Goal: Information Seeking & Learning: Learn about a topic

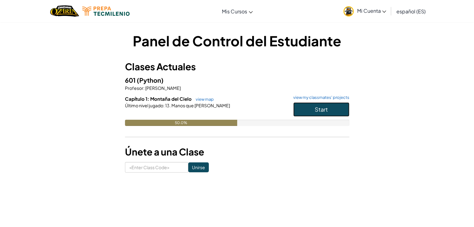
click at [343, 111] on button "Start" at bounding box center [321, 109] width 56 height 14
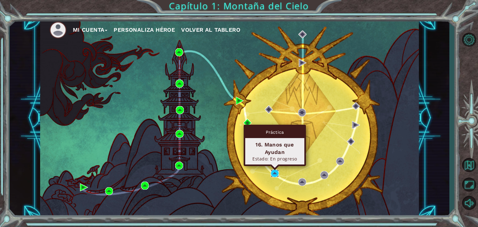
click at [276, 176] on img at bounding box center [275, 174] width 8 height 8
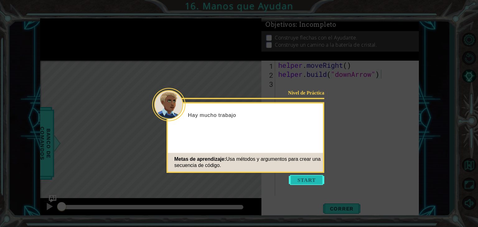
click at [303, 181] on button "Start" at bounding box center [307, 180] width 36 height 10
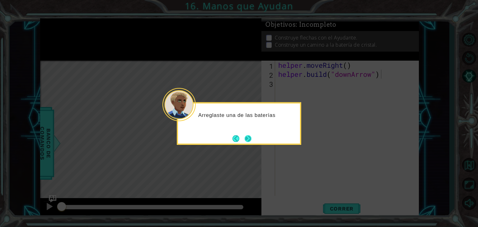
click at [249, 138] on button "Next" at bounding box center [248, 138] width 7 height 7
click at [249, 138] on div "Level Map" at bounding box center [184, 152] width 288 height 183
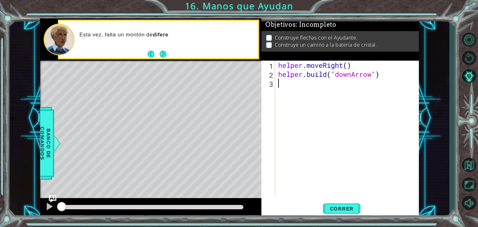
click at [295, 136] on div "helper . moveRight ( ) helper . build ( "downArrow" )" at bounding box center [349, 138] width 144 height 154
click at [285, 80] on div "helper . moveRight ( ) helper . build ( "downArrow" )" at bounding box center [349, 138] width 144 height 154
click at [164, 56] on button "Next" at bounding box center [163, 54] width 7 height 7
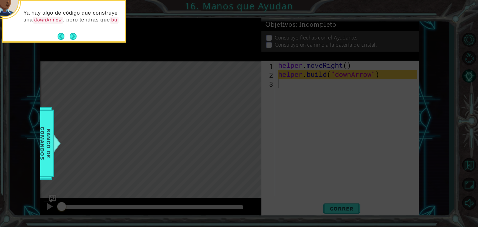
click at [78, 35] on div "Ya hay algo de código que construye una downArrow , pero tendrás que bu" at bounding box center [64, 20] width 122 height 32
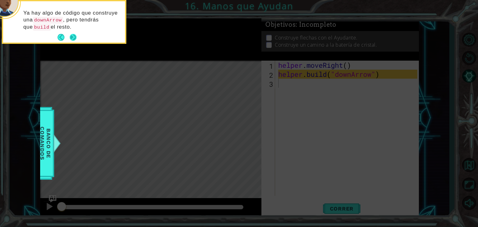
click at [75, 35] on button "Next" at bounding box center [73, 37] width 7 height 7
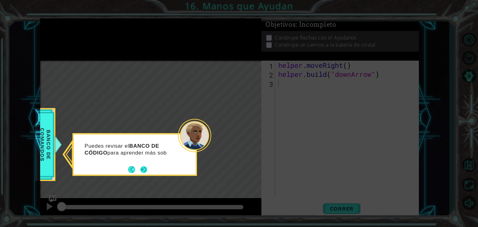
click at [142, 167] on button "Next" at bounding box center [143, 169] width 7 height 7
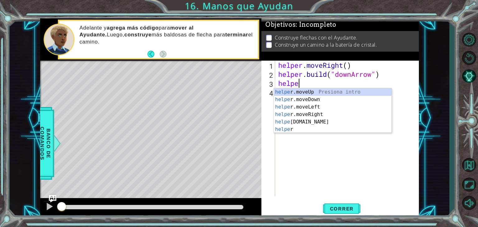
scroll to position [0, 1]
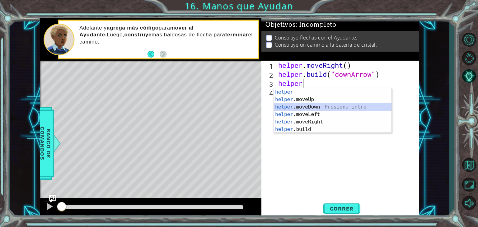
click at [298, 106] on div "helper Presiona intro helper .moveUp Presiona intro helper .moveDown Presiona i…" at bounding box center [333, 118] width 118 height 60
type textarea "helper.moveDown(1)"
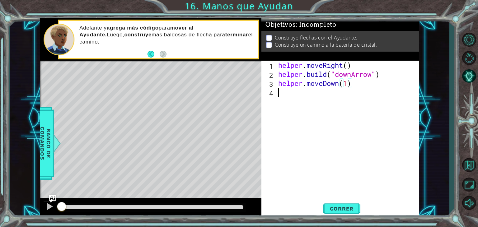
click at [284, 96] on div "helper . moveRight ( ) helper . build ( "downArrow" ) helper . moveDown ( 1 )" at bounding box center [349, 138] width 144 height 154
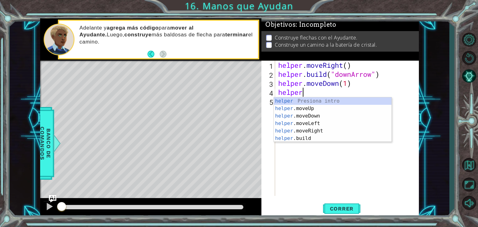
scroll to position [0, 1]
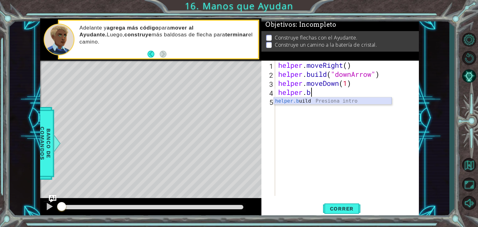
click at [305, 100] on div "helper.b uild Presiona intro" at bounding box center [333, 108] width 118 height 22
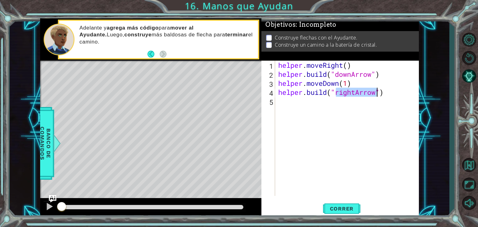
click at [356, 92] on div "helper . moveRight ( ) helper . build ( "downArrow" ) helper . moveDown ( 1 ) h…" at bounding box center [347, 128] width 140 height 135
click at [356, 92] on div "helper . moveRight ( ) helper . build ( "downArrow" ) helper . moveDown ( 1 ) h…" at bounding box center [349, 138] width 144 height 154
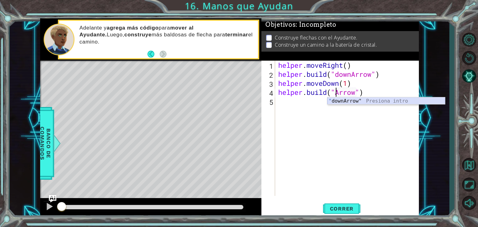
click at [358, 101] on div "" downArrow" Presiona intro" at bounding box center [387, 108] width 118 height 22
type textarea "[DOMAIN_NAME]("downArrow")"
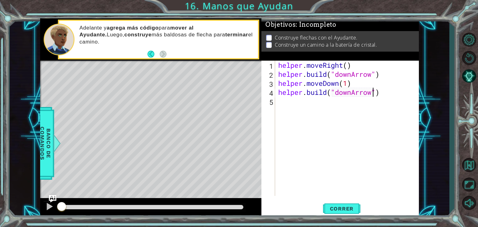
click at [292, 101] on div "helper . moveRight ( ) helper . build ( "downArrow" ) helper . moveDown ( 1 ) h…" at bounding box center [349, 138] width 144 height 154
click at [337, 212] on button "Correr" at bounding box center [341, 209] width 37 height 16
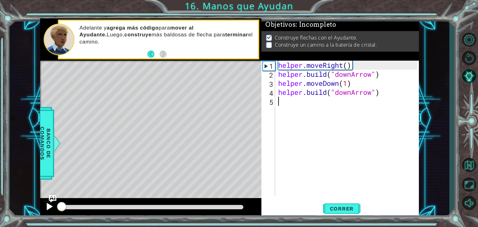
drag, startPoint x: 156, startPoint y: 206, endPoint x: 47, endPoint y: 208, distance: 108.7
click at [47, 208] on div at bounding box center [150, 208] width 221 height 20
click at [47, 208] on div at bounding box center [49, 207] width 8 height 8
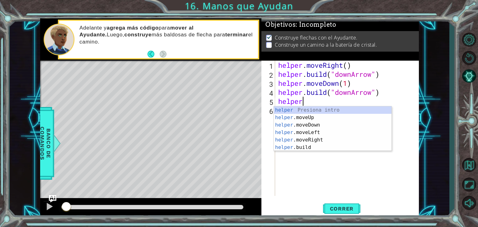
scroll to position [0, 1]
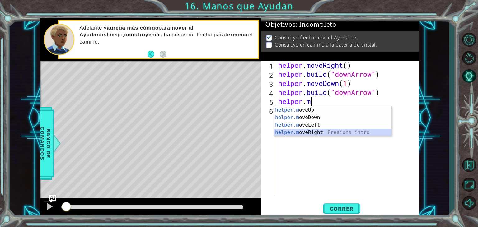
click at [292, 132] on div "helper.m oveUp Presiona intro helper.m oveDown Presiona intro helper.m oveLeft …" at bounding box center [333, 129] width 118 height 45
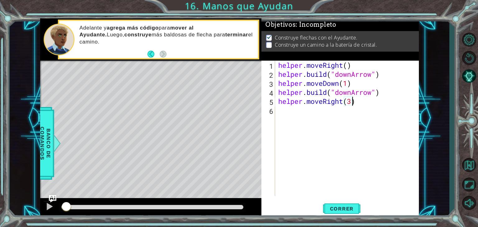
scroll to position [0, 3]
click at [339, 206] on span "Correr" at bounding box center [342, 209] width 36 height 6
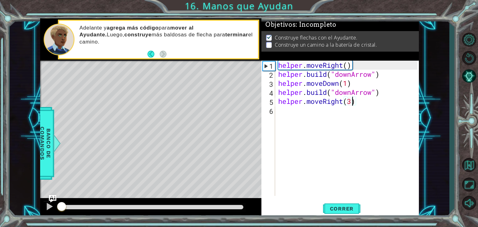
drag, startPoint x: 185, startPoint y: 205, endPoint x: 53, endPoint y: 219, distance: 132.8
click at [53, 219] on div "1 ההההההההההההההההההההההההההההההההההההההההההההההההההההההההההההההההההההההההההההה…" at bounding box center [239, 113] width 478 height 227
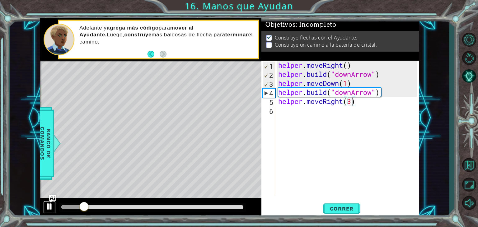
click at [48, 203] on div at bounding box center [49, 207] width 8 height 8
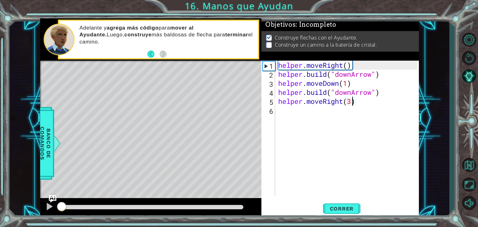
drag, startPoint x: 83, startPoint y: 206, endPoint x: 61, endPoint y: 208, distance: 22.5
click at [61, 208] on div at bounding box center [61, 207] width 11 height 11
click at [47, 206] on div at bounding box center [49, 207] width 8 height 8
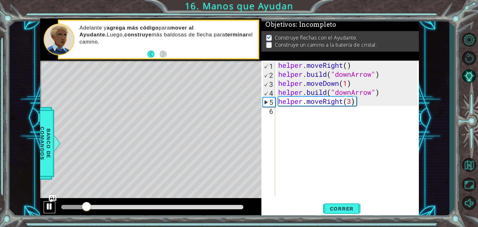
click at [47, 206] on div at bounding box center [49, 207] width 8 height 8
click at [353, 95] on div "helper . moveRight ( ) helper . build ( "downArrow" ) helper . moveDown ( 1 ) h…" at bounding box center [349, 138] width 144 height 154
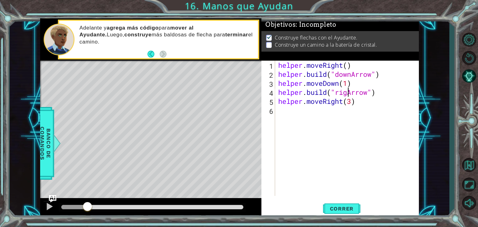
scroll to position [0, 3]
click at [49, 204] on div at bounding box center [49, 207] width 8 height 8
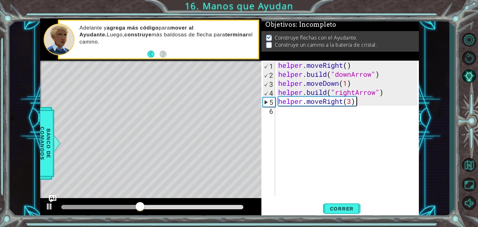
click at [361, 103] on div "helper . moveRight ( ) helper . build ( "downArrow" ) helper . moveDown ( 1 ) h…" at bounding box center [349, 138] width 144 height 154
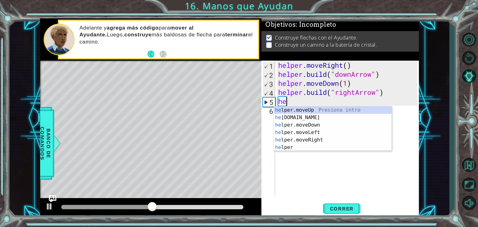
scroll to position [0, 0]
type textarea "h"
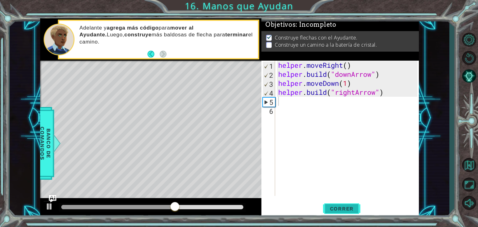
click at [344, 210] on span "Correr" at bounding box center [342, 209] width 36 height 6
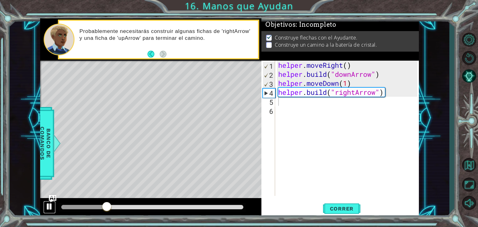
click at [49, 206] on div at bounding box center [49, 207] width 8 height 8
click at [388, 95] on div "helper . moveRight ( ) helper . build ( "downArrow" ) helper . moveDown ( 1 ) h…" at bounding box center [349, 138] width 144 height 154
type textarea "[DOMAIN_NAME]("rightArrow")"
click at [319, 104] on div "helper . moveRight ( ) helper . build ( "downArrow" ) helper . moveDown ( 1 ) h…" at bounding box center [349, 138] width 144 height 154
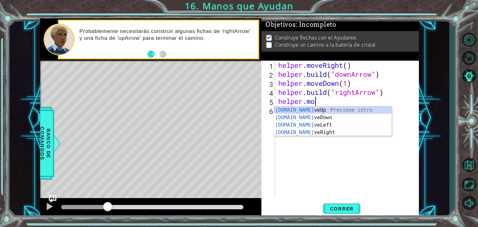
scroll to position [0, 2]
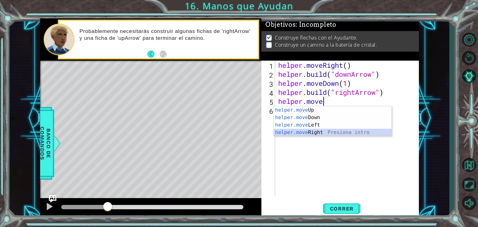
click at [314, 133] on div "helper.move Up Presiona intro helper.move Down Presiona intro helper.move Left …" at bounding box center [333, 129] width 118 height 45
type textarea "helper.moveRight(1)"
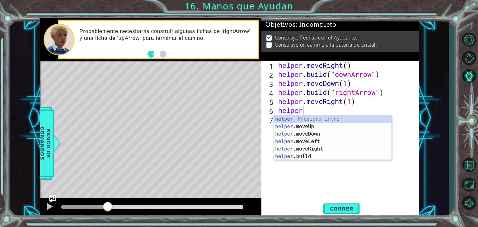
scroll to position [0, 1]
click at [310, 157] on div "helper Presiona intro helper .moveUp Presiona intro helper .moveDown Presiona i…" at bounding box center [333, 146] width 118 height 60
type textarea "[DOMAIN_NAME]("rightArrow")"
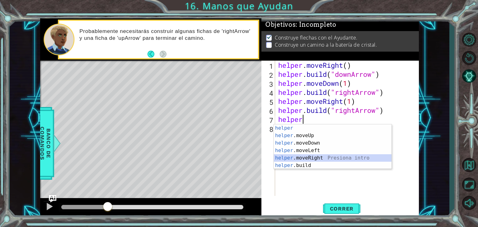
click at [333, 158] on div "helper Presiona intro helper .moveUp Presiona intro helper .moveDown Presiona i…" at bounding box center [333, 155] width 118 height 60
type textarea "helper.moveRight(1)"
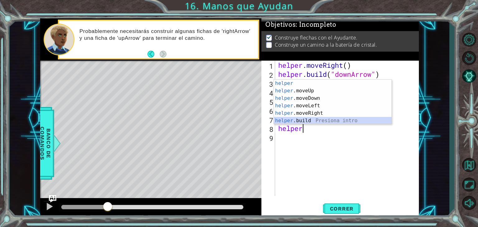
click at [298, 119] on div "helper Presiona intro helper .moveUp Presiona intro helper .moveDown Presiona i…" at bounding box center [333, 110] width 118 height 60
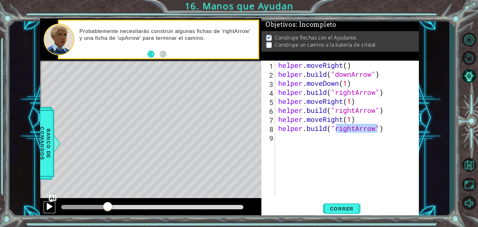
click at [48, 206] on div at bounding box center [49, 207] width 8 height 8
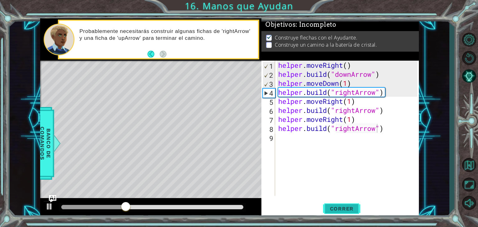
click at [346, 210] on span "Correr" at bounding box center [342, 209] width 36 height 6
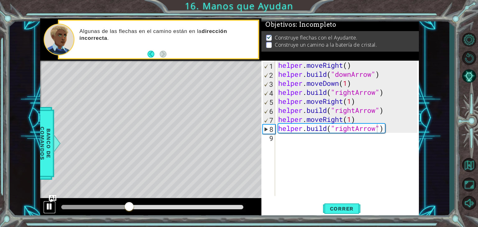
click at [52, 205] on div at bounding box center [49, 207] width 8 height 8
click at [357, 129] on div "helper . moveRight ( ) helper . build ( "downArrow" ) helper . moveDown ( 1 ) h…" at bounding box center [349, 138] width 144 height 154
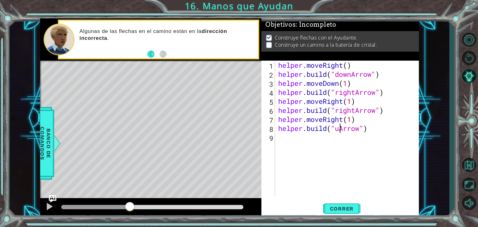
scroll to position [0, 2]
type textarea "[DOMAIN_NAME]("upArrow")"
click at [47, 207] on div at bounding box center [49, 207] width 8 height 8
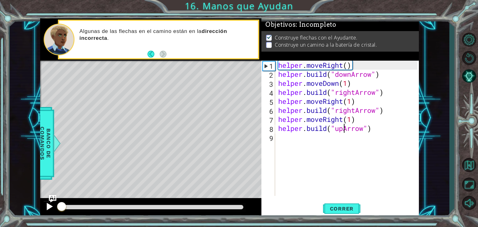
drag, startPoint x: 148, startPoint y: 206, endPoint x: 47, endPoint y: 211, distance: 101.0
click at [47, 211] on div at bounding box center [150, 208] width 221 height 20
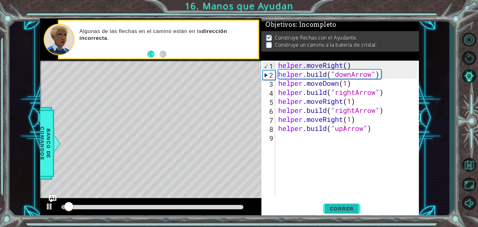
click at [340, 210] on span "Correr" at bounding box center [342, 209] width 36 height 6
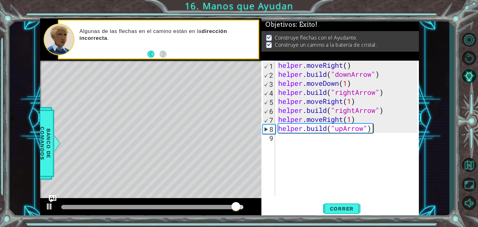
click at [382, 132] on div "helper . moveRight ( ) helper . build ( "downArrow" ) helper . moveDown ( 1 ) h…" at bounding box center [349, 138] width 144 height 154
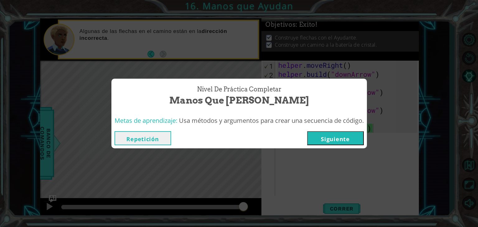
click at [340, 138] on button "Siguiente" at bounding box center [335, 138] width 57 height 14
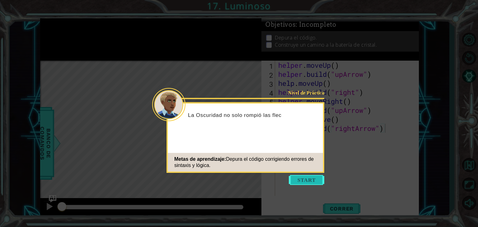
click at [306, 178] on button "Start" at bounding box center [307, 180] width 36 height 10
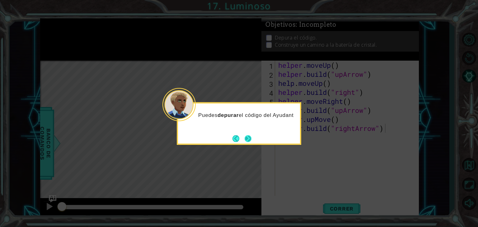
click at [247, 138] on button "Next" at bounding box center [248, 138] width 7 height 7
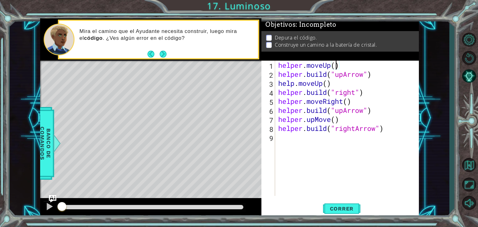
click at [335, 68] on div "helper . moveUp ( ) helper . build ( "upArrow" ) help . moveUp ( ) helper . bui…" at bounding box center [349, 138] width 144 height 154
click at [328, 86] on div "helper . moveUp ( 1 ) helper . build ( "upArrow" ) help . moveUp ( ) helper . b…" at bounding box center [349, 138] width 144 height 154
click at [347, 102] on div "helper . moveUp ( 1 ) helper . build ( "upArrow" ) help . moveUp ( 1 ) helper .…" at bounding box center [349, 138] width 144 height 154
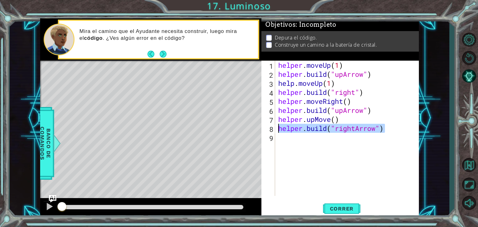
drag, startPoint x: 391, startPoint y: 127, endPoint x: 279, endPoint y: 130, distance: 112.4
click at [279, 130] on div "helper . moveUp ( 1 ) helper . build ( "upArrow" ) help . moveUp ( 1 ) helper .…" at bounding box center [349, 138] width 144 height 154
type textarea "[DOMAIN_NAME]("rightArrow")"
click at [338, 208] on span "Correr" at bounding box center [342, 209] width 36 height 6
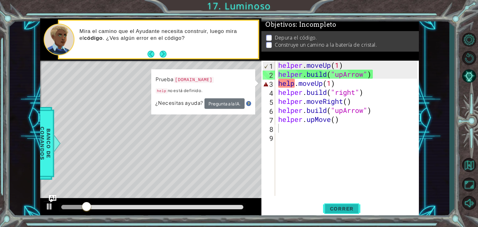
click at [338, 208] on span "Correr" at bounding box center [342, 209] width 36 height 6
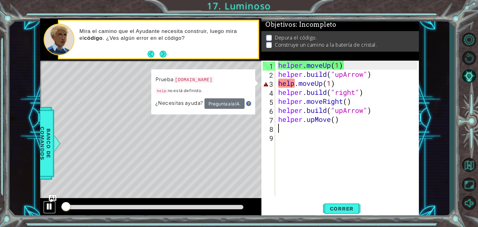
click at [48, 207] on div at bounding box center [49, 207] width 8 height 8
click at [279, 85] on div "helper . moveUp ( 1 ) helper . build ( "upArrow" ) help . moveUp ( 1 ) helper .…" at bounding box center [349, 138] width 144 height 154
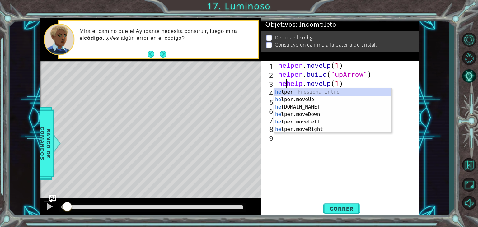
scroll to position [0, 1]
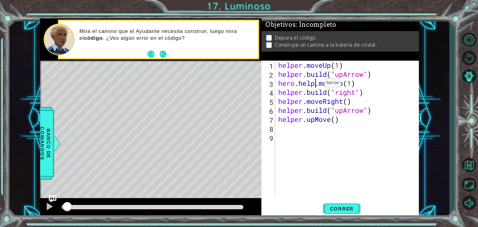
click at [315, 85] on div "helper . moveUp ( 1 ) helper . build ( "upArrow" ) hero . help . moveUp ( 1 ) h…" at bounding box center [349, 138] width 144 height 154
click at [339, 86] on div "helper . moveUp ( 1 ) helper . build ( "upArrow" ) hero . helper . moveUp ( 1 )…" at bounding box center [349, 138] width 144 height 154
type textarea "hero.helper.moveUp(1)"
click at [336, 209] on span "Correr" at bounding box center [342, 209] width 36 height 6
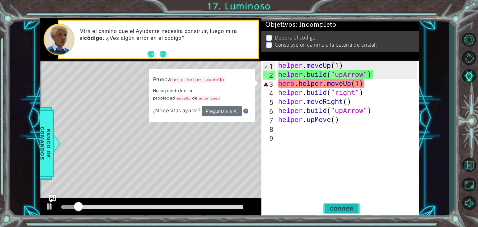
click at [336, 209] on span "Correr" at bounding box center [342, 209] width 36 height 6
click at [287, 145] on div "helper . moveUp ( 1 ) helper . build ( "upArrow" ) hero . helper . moveUp ( 1 )…" at bounding box center [349, 138] width 144 height 154
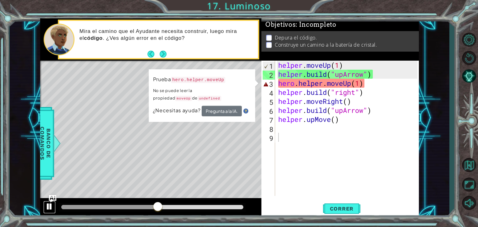
click at [46, 207] on div at bounding box center [49, 207] width 8 height 8
click at [44, 162] on span "Banco de comandos" at bounding box center [45, 143] width 16 height 64
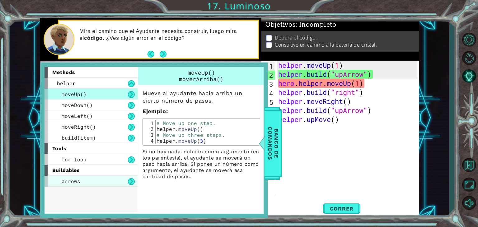
click at [73, 183] on span "arrows" at bounding box center [71, 181] width 19 height 7
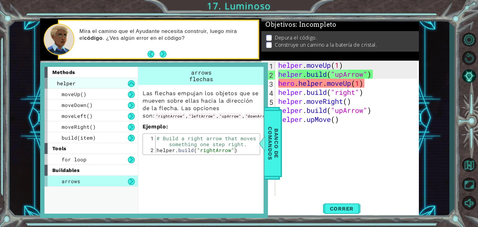
click at [120, 81] on div "helper" at bounding box center [91, 83] width 93 height 11
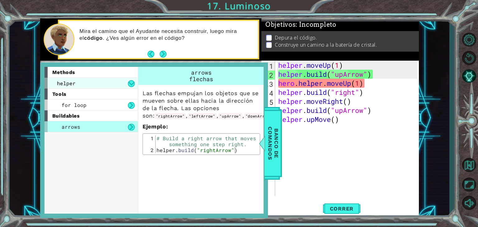
click at [120, 81] on div "helper" at bounding box center [91, 83] width 93 height 11
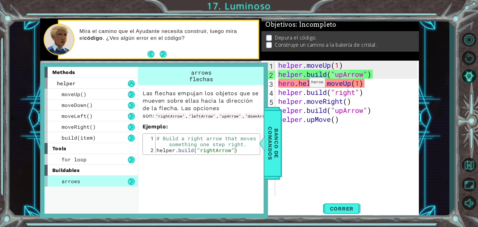
click at [300, 84] on div "helper . moveUp ( 1 ) helper . build ( "upArrow" ) hero . helper . moveUp ( 1 )…" at bounding box center [349, 138] width 144 height 154
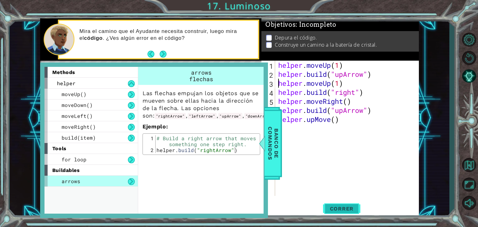
click at [344, 208] on span "Correr" at bounding box center [342, 209] width 36 height 6
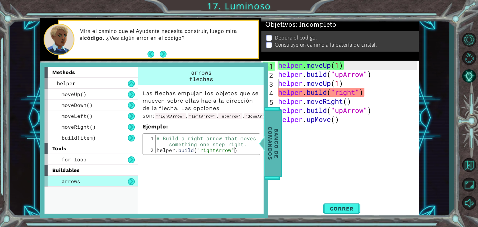
click at [270, 147] on span "Banco de comandos" at bounding box center [273, 143] width 16 height 64
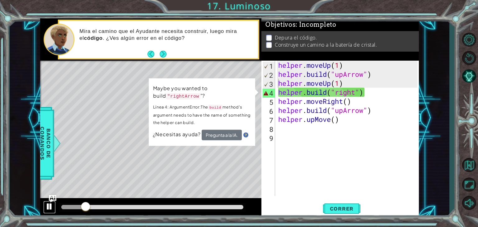
click at [50, 206] on div at bounding box center [49, 207] width 8 height 8
click at [356, 93] on div "helper . moveUp ( 1 ) helper . build ( "upArrow" ) helper . moveUp ( 1 ) helper…" at bounding box center [349, 138] width 144 height 154
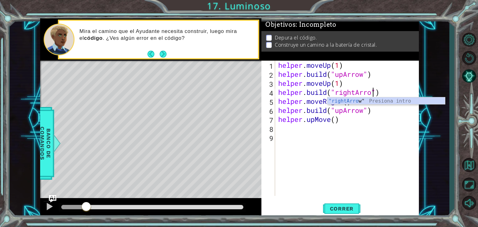
scroll to position [0, 4]
type textarea "[DOMAIN_NAME]("rightArrow")"
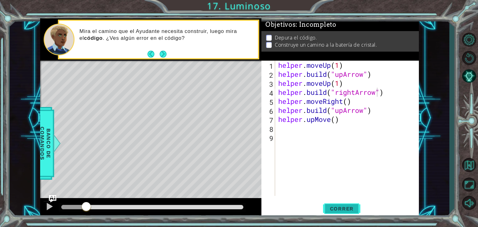
click at [342, 208] on span "Correr" at bounding box center [342, 209] width 36 height 6
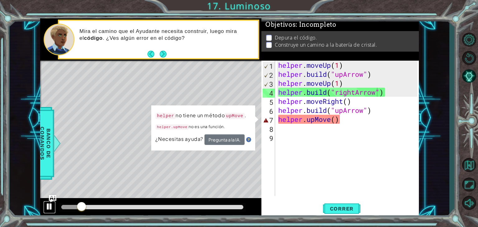
click at [48, 207] on div at bounding box center [49, 207] width 8 height 8
click at [41, 147] on span "Banco de comandos" at bounding box center [45, 143] width 16 height 64
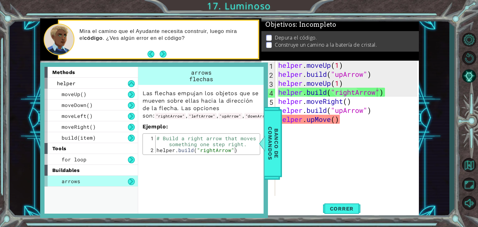
scroll to position [0, 0]
click at [308, 161] on div "helper . moveUp ( 1 ) helper . build ( "upArrow" ) helper . moveUp ( 1 ) helper…" at bounding box center [349, 138] width 144 height 154
click at [276, 154] on span "Banco de comandos" at bounding box center [273, 143] width 16 height 64
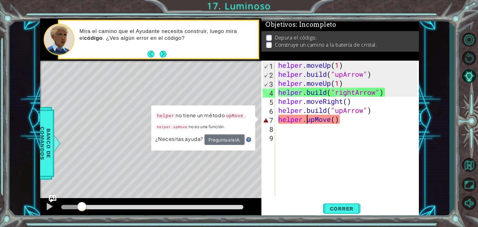
click at [308, 121] on div "helper . moveUp ( 1 ) helper . build ( "upArrow" ) helper . moveUp ( 1 ) helper…" at bounding box center [349, 138] width 144 height 154
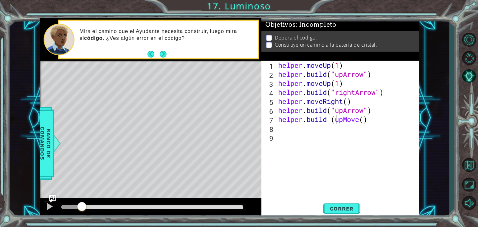
scroll to position [0, 2]
click at [369, 120] on div "helper . moveUp ( 1 ) helper . build ( "upArrow" ) helper . moveUp ( 1 ) helper…" at bounding box center [349, 138] width 144 height 154
click at [334, 213] on button "Correr" at bounding box center [341, 209] width 37 height 16
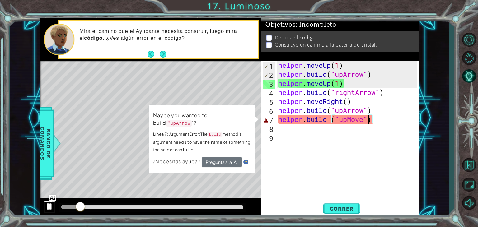
click at [48, 207] on div at bounding box center [49, 207] width 8 height 8
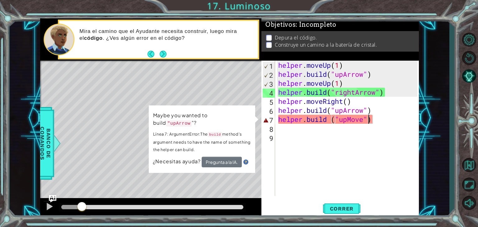
click at [365, 120] on div "helper . moveUp ( 1 ) helper . build ( "upArrow" ) helper . moveUp ( 1 ) helper…" at bounding box center [349, 138] width 144 height 154
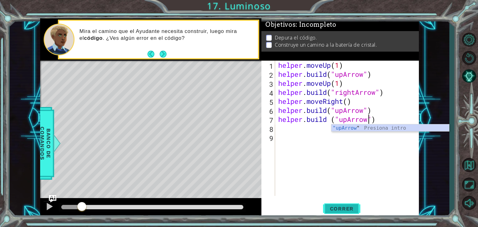
type textarea "[DOMAIN_NAME] ("upArrow")"
click at [337, 206] on span "Correr" at bounding box center [342, 209] width 36 height 6
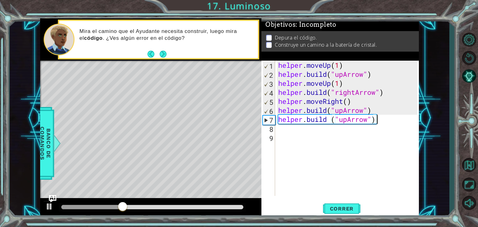
click at [386, 124] on div "helper . moveUp ( 1 ) helper . build ( "upArrow" ) helper . moveUp ( 1 ) helper…" at bounding box center [349, 138] width 144 height 154
click at [381, 119] on div "helper . moveUp ( 1 ) helper . build ( "upArrow" ) helper . moveUp ( 1 ) helper…" at bounding box center [349, 138] width 144 height 154
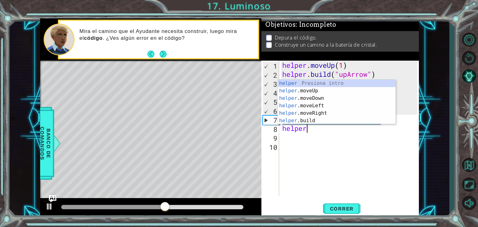
scroll to position [0, 1]
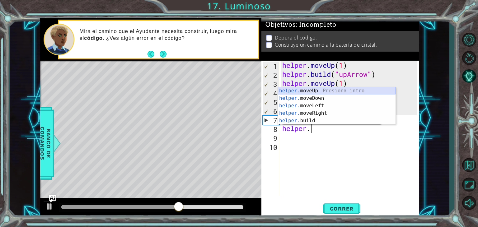
click at [296, 92] on div "helper. moveUp Presiona intro helper. moveDown Presiona intro helper. moveLeft …" at bounding box center [337, 113] width 118 height 52
type textarea "helper.moveUp(1)"
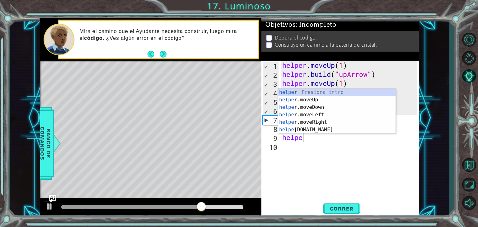
scroll to position [0, 1]
click at [318, 131] on div "helper Presiona intro helper .moveUp Presiona intro helper .moveDown Presiona i…" at bounding box center [337, 119] width 118 height 60
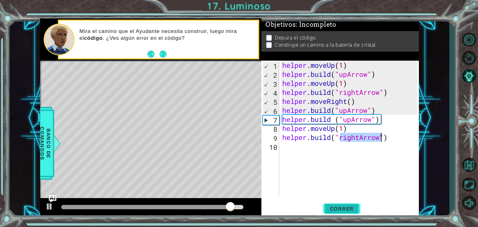
type textarea "[DOMAIN_NAME]("rightArrow")"
click at [346, 211] on span "Correr" at bounding box center [342, 209] width 36 height 6
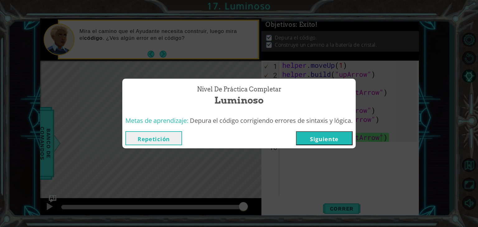
click at [332, 140] on button "Siguiente" at bounding box center [324, 138] width 57 height 14
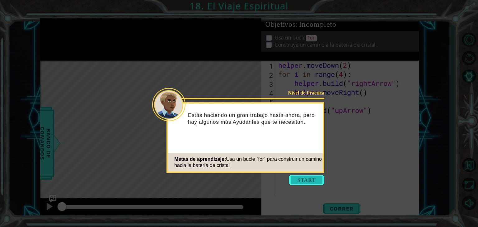
click at [311, 178] on button "Start" at bounding box center [307, 180] width 36 height 10
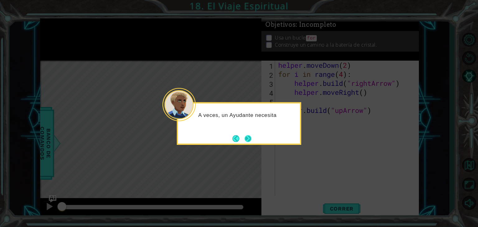
click at [247, 139] on button "Next" at bounding box center [248, 138] width 7 height 7
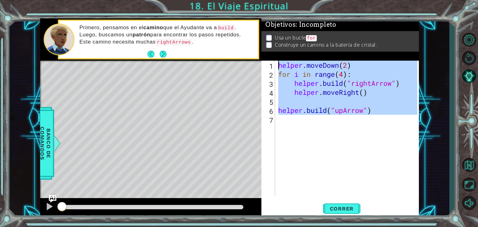
drag, startPoint x: 309, startPoint y: 144, endPoint x: 273, endPoint y: 62, distance: 89.2
click at [273, 62] on div "1 2 3 4 5 6 7 helper . moveDown ( 2 ) for i in range ( 4 ) : helper . build ( "…" at bounding box center [340, 128] width 156 height 135
type textarea "helper.moveDown(2) for i in range(4):"
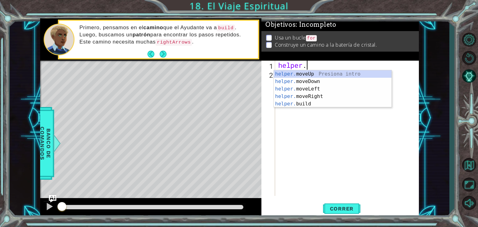
scroll to position [0, 1]
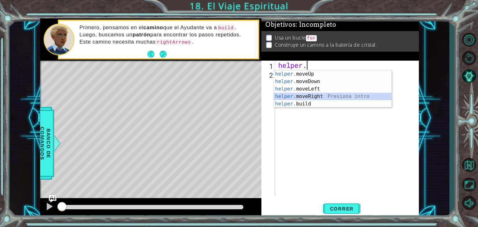
click at [310, 95] on div "helper. moveUp Presiona intro helper. moveDown Presiona intro helper. moveLeft …" at bounding box center [333, 96] width 118 height 52
type textarea "helper.moveRight(1)"
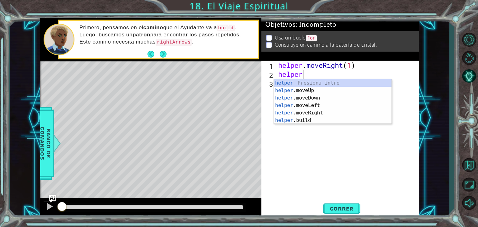
scroll to position [0, 1]
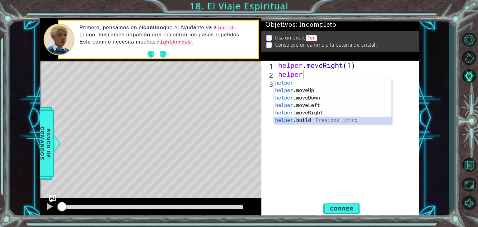
click at [294, 120] on div "helper Presiona intro helper .moveUp Presiona intro helper .moveDown Presiona i…" at bounding box center [333, 109] width 118 height 60
type textarea "[DOMAIN_NAME]("rightArrow")"
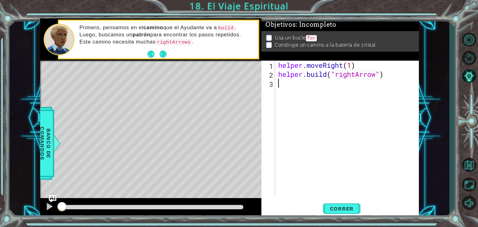
scroll to position [0, 0]
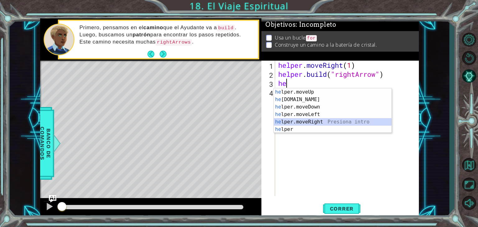
click at [319, 124] on div "he lper.moveUp Presiona intro he [DOMAIN_NAME] Presiona intro he lper.moveDown …" at bounding box center [333, 118] width 118 height 60
type textarea "helper.moveRight(1)"
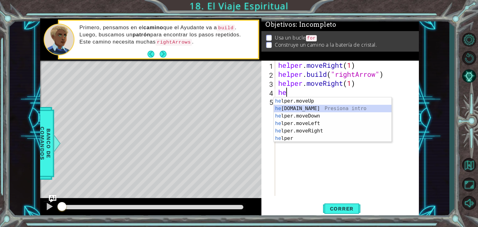
click at [297, 109] on div "he lper.moveUp Presiona intro he [DOMAIN_NAME] Presiona intro he lper.moveDown …" at bounding box center [333, 127] width 118 height 60
type textarea "[DOMAIN_NAME]("rightArrow")"
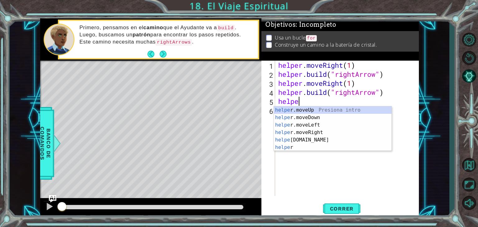
scroll to position [0, 1]
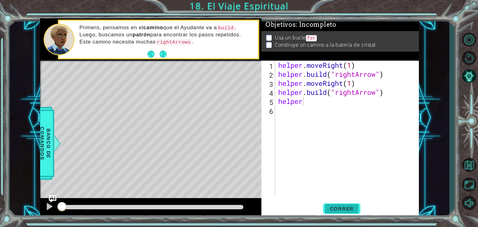
click at [329, 205] on button "Correr" at bounding box center [341, 209] width 37 height 16
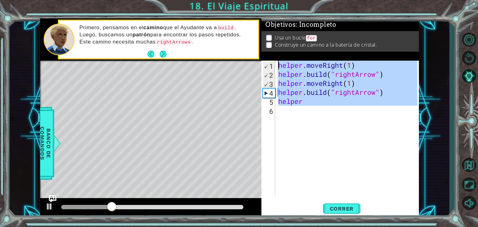
drag, startPoint x: 327, startPoint y: 122, endPoint x: 274, endPoint y: 57, distance: 84.0
click at [274, 57] on div "Objetivos : Incompleto Usa un bucle for Construye un camino a la batería de cri…" at bounding box center [341, 118] width 158 height 200
type textarea "helper.moveRight(1) [DOMAIN_NAME]("rightArrow")"
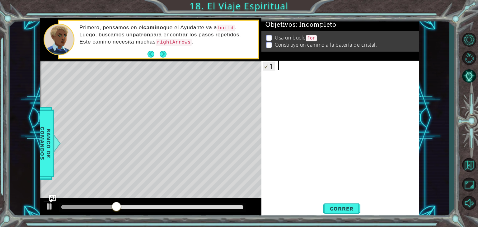
scroll to position [0, 0]
click at [49, 206] on div at bounding box center [49, 207] width 8 height 8
drag, startPoint x: 124, startPoint y: 207, endPoint x: 57, endPoint y: 215, distance: 67.5
click at [57, 215] on div at bounding box center [150, 208] width 221 height 20
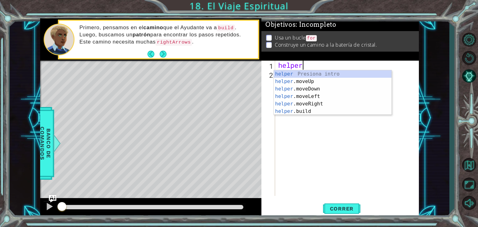
scroll to position [0, 1]
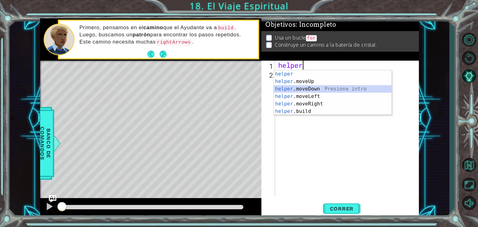
click at [304, 87] on div "helper Presiona intro helper .moveUp Presiona intro helper .moveDown Presiona i…" at bounding box center [333, 100] width 118 height 60
type textarea "helper.moveDown(1)"
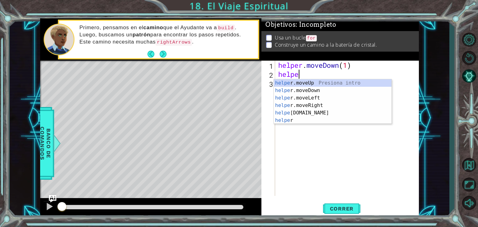
scroll to position [0, 0]
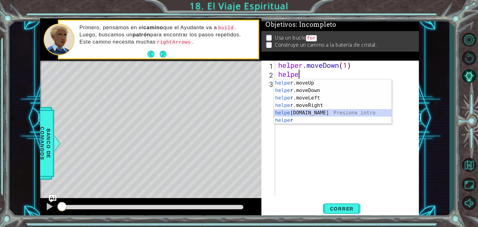
click at [302, 111] on div "helpe [PERSON_NAME]moveUp Presiona intro helpe r.moveDown Presiona intro helpe …" at bounding box center [333, 109] width 118 height 60
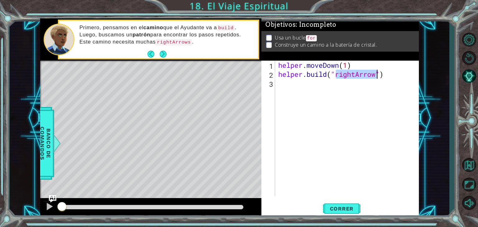
click at [356, 73] on div "helper . moveDown ( 1 ) helper . build ( "rightArrow" )" at bounding box center [347, 128] width 140 height 135
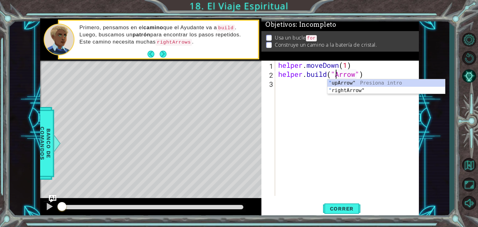
scroll to position [0, 2]
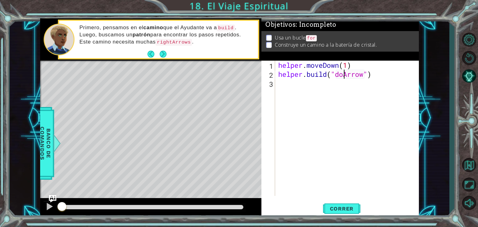
type textarea "[DOMAIN_NAME]("downArrow")"
click at [363, 81] on div "helper . moveDown ( 1 ) helper . build ( "downArrow" )" at bounding box center [349, 138] width 144 height 154
drag, startPoint x: 358, startPoint y: 65, endPoint x: 275, endPoint y: 68, distance: 83.2
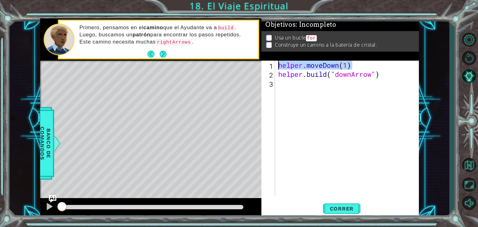
click at [275, 68] on div "1 2 3 helper . moveDown ( 1 ) helper . build ( "downArrow" ) הההההההההההההההההה…" at bounding box center [340, 128] width 156 height 135
type textarea "helper.moveDown(1)"
click at [278, 85] on div "helper . moveDown ( 1 ) helper . build ( "downArrow" )" at bounding box center [349, 138] width 144 height 154
paste textarea "helper.moveDown(1)"
type textarea "helper.moveDown(1)"
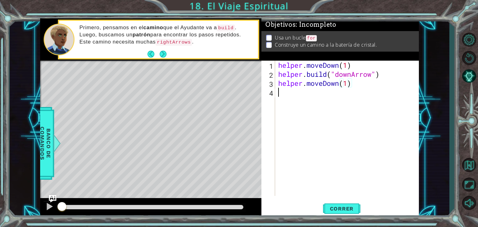
click at [295, 95] on div "helper . moveDown ( 1 ) helper . build ( "downArrow" ) helper . moveDown ( 1 )" at bounding box center [349, 138] width 144 height 154
drag, startPoint x: 385, startPoint y: 74, endPoint x: 279, endPoint y: 75, distance: 105.9
click at [279, 75] on div "helper . moveDown ( 1 ) helper . build ( "downArrow" ) helper . moveDown ( 1 )" at bounding box center [349, 138] width 144 height 154
type textarea "[DOMAIN_NAME]("downArrow")"
click at [281, 93] on div "helper . moveDown ( 1 ) helper . build ( "downArrow" ) helper . moveDown ( 1 )" at bounding box center [349, 138] width 144 height 154
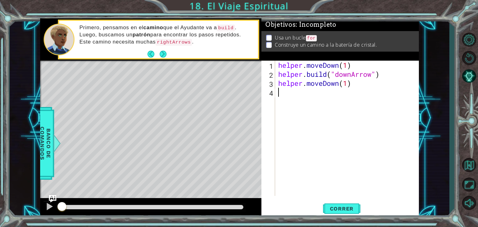
paste textarea "[DOMAIN_NAME]("downArrow")"
click at [353, 92] on div "helper . moveDown ( 1 ) helper . build ( "downArrow" ) helper . moveDown ( 1 ) …" at bounding box center [349, 138] width 144 height 154
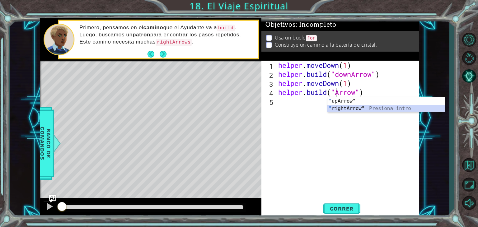
click at [355, 109] on div "" upArrow" Presiona intro " rightArrow" Presiona intro" at bounding box center [387, 112] width 118 height 30
type textarea "[DOMAIN_NAME]("rightArrow")"
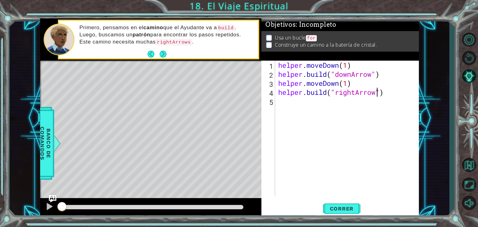
click at [288, 104] on div "helper . moveDown ( 1 ) helper . build ( "downArrow" ) helper . moveDown ( 1 ) …" at bounding box center [349, 138] width 144 height 154
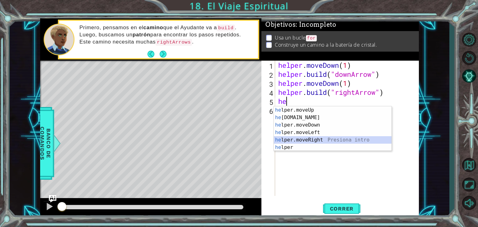
click at [314, 139] on div "he lper.moveUp Presiona intro he [DOMAIN_NAME] Presiona intro he lper.moveDown …" at bounding box center [333, 137] width 118 height 60
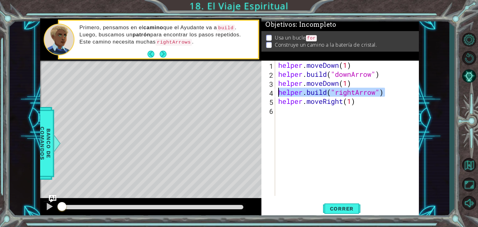
drag, startPoint x: 390, startPoint y: 93, endPoint x: 277, endPoint y: 95, distance: 113.7
click at [277, 95] on div "helper.moveRight(1) 1 2 3 4 5 6 helper . moveDown ( 1 ) helper . build ( "downA…" at bounding box center [340, 128] width 156 height 135
type textarea "[DOMAIN_NAME]("rightArrow")"
click at [282, 113] on div "helper . moveDown ( 1 ) helper . build ( "downArrow" ) helper . moveDown ( 1 ) …" at bounding box center [349, 138] width 144 height 154
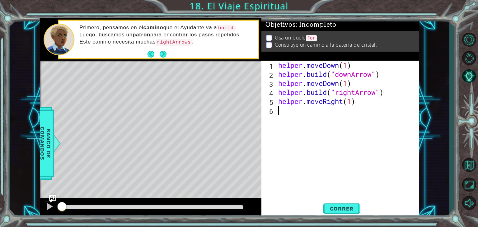
paste textarea "[DOMAIN_NAME]("rightArrow")"
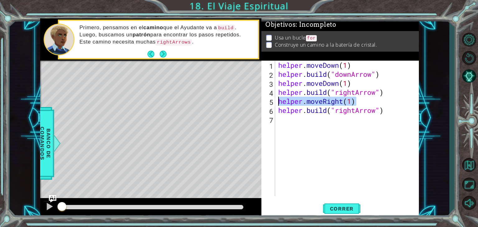
drag, startPoint x: 362, startPoint y: 104, endPoint x: 277, endPoint y: 103, distance: 84.7
click at [277, 103] on div "helper . moveDown ( 1 ) helper . build ( "downArrow" ) helper . moveDown ( 1 ) …" at bounding box center [349, 138] width 144 height 154
type textarea "helper.moveRight(1)"
click at [281, 121] on div "helper . moveDown ( 1 ) helper . build ( "downArrow" ) helper . moveDown ( 1 ) …" at bounding box center [349, 138] width 144 height 154
paste textarea "helper.moveRight(1)"
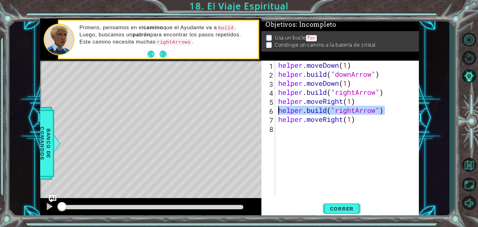
drag, startPoint x: 387, startPoint y: 111, endPoint x: 276, endPoint y: 111, distance: 111.5
click at [276, 111] on div "helper.moveRight(1) 1 2 3 4 5 6 7 8 helper . moveDown ( 1 ) helper . build ( "d…" at bounding box center [340, 128] width 156 height 135
type textarea "[DOMAIN_NAME]("rightArrow")"
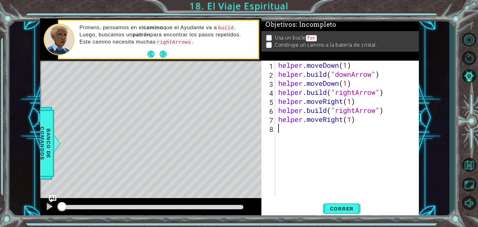
click at [278, 127] on div "helper . moveDown ( 1 ) helper . build ( "downArrow" ) helper . moveDown ( 1 ) …" at bounding box center [349, 138] width 144 height 154
paste textarea "[DOMAIN_NAME]("rightArrow")"
click at [356, 129] on div "helper . moveDown ( 1 ) helper . build ( "downArrow" ) helper . moveDown ( 1 ) …" at bounding box center [349, 138] width 144 height 154
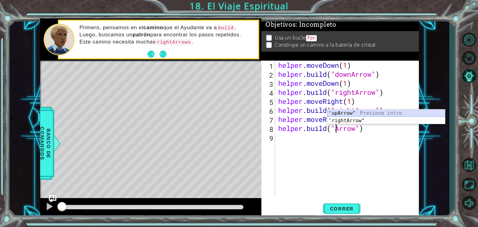
click at [341, 114] on div "" upArrow" Presiona intro " rightArrow" Presiona intro" at bounding box center [387, 125] width 118 height 30
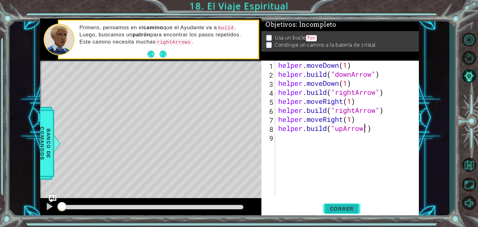
type textarea "[DOMAIN_NAME]("upArrow")"
click at [338, 206] on button "Correr" at bounding box center [341, 209] width 37 height 16
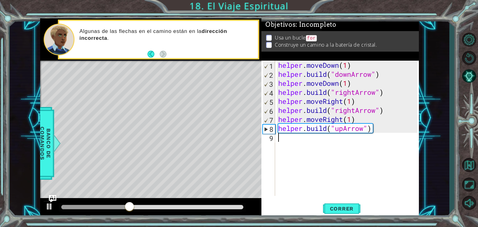
click at [314, 145] on div "helper . moveDown ( 1 ) helper . build ( "downArrow" ) helper . moveDown ( 1 ) …" at bounding box center [349, 138] width 144 height 154
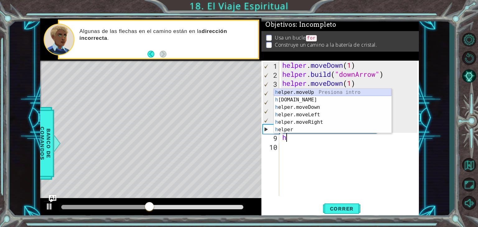
click at [305, 92] on div "h elper.moveUp Presiona intro h [DOMAIN_NAME] Presiona intro h elper.moveDown P…" at bounding box center [333, 119] width 118 height 60
type textarea "helper.moveUp(1)"
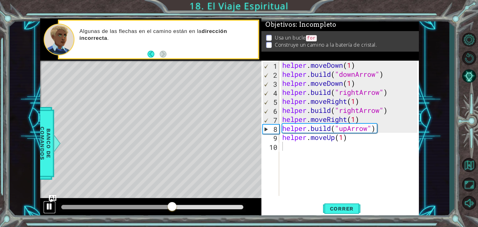
click at [51, 206] on div at bounding box center [49, 207] width 8 height 8
drag, startPoint x: 386, startPoint y: 129, endPoint x: 282, endPoint y: 130, distance: 104.6
click at [282, 130] on div "helper . moveDown ( 1 ) helper . build ( "downArrow" ) helper . moveDown ( 1 ) …" at bounding box center [351, 138] width 140 height 154
type textarea "[DOMAIN_NAME]("upArrow")"
click at [283, 150] on div "helper . moveDown ( 1 ) helper . build ( "downArrow" ) helper . moveDown ( 1 ) …" at bounding box center [351, 138] width 140 height 154
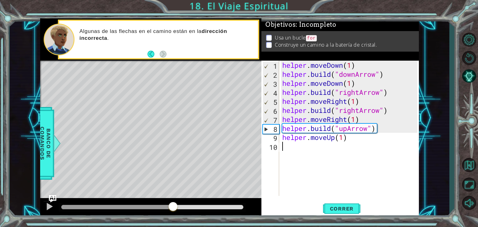
paste textarea "[DOMAIN_NAME]("upArrow")"
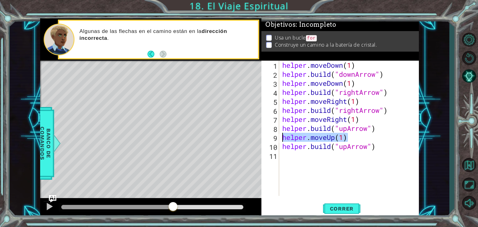
drag, startPoint x: 350, startPoint y: 137, endPoint x: 278, endPoint y: 137, distance: 72.2
click at [278, 137] on div "[DOMAIN_NAME]("upArrow") 1 2 3 4 5 6 7 8 9 10 11 helper . moveDown ( 1 ) helper…" at bounding box center [340, 128] width 156 height 135
type textarea "helper.moveUp(1)"
click at [289, 157] on div "helper . moveDown ( 1 ) helper . build ( "downArrow" ) helper . moveDown ( 1 ) …" at bounding box center [351, 138] width 140 height 154
paste textarea "helper.moveUp(1)"
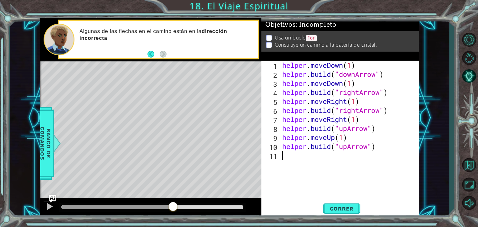
type textarea "helper.moveUp(1)"
click at [291, 163] on div "helper . moveDown ( 1 ) helper . build ( "downArrow" ) helper . moveDown ( 1 ) …" at bounding box center [351, 138] width 140 height 154
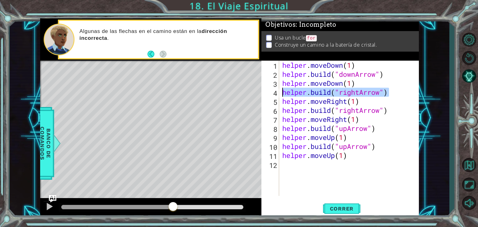
drag, startPoint x: 393, startPoint y: 92, endPoint x: 277, endPoint y: 92, distance: 116.5
click at [277, 92] on div "1 2 3 4 5 6 7 8 9 10 11 12 helper . moveDown ( 1 ) helper . build ( "downArrow"…" at bounding box center [340, 128] width 156 height 135
type textarea "[DOMAIN_NAME]("rightArrow")"
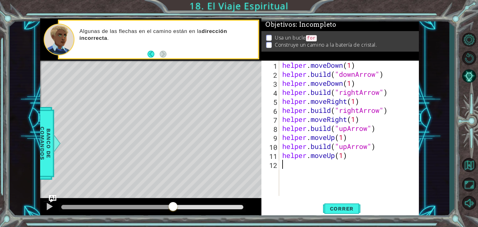
click at [287, 166] on div "helper . moveDown ( 1 ) helper . build ( "downArrow" ) helper . moveDown ( 1 ) …" at bounding box center [351, 138] width 140 height 154
paste textarea "[DOMAIN_NAME]("rightArrow")"
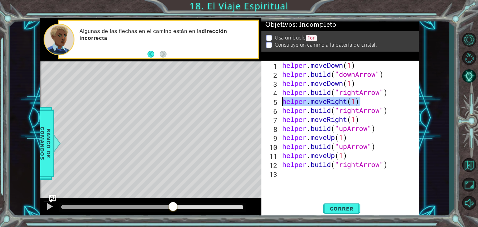
drag, startPoint x: 366, startPoint y: 102, endPoint x: 282, endPoint y: 103, distance: 83.5
click at [282, 103] on div "helper . moveDown ( 1 ) helper . build ( "downArrow" ) helper . moveDown ( 1 ) …" at bounding box center [351, 138] width 140 height 154
type textarea "helper.moveRight(1)"
click at [285, 175] on div "helper . moveDown ( 1 ) helper . build ( "downArrow" ) helper . moveDown ( 1 ) …" at bounding box center [351, 138] width 140 height 154
paste textarea "helper.moveRight(1)"
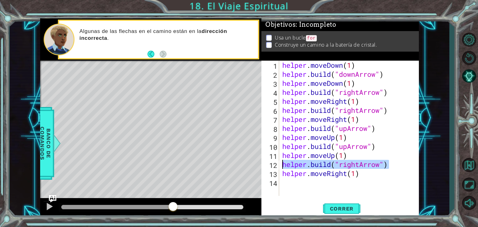
drag, startPoint x: 394, startPoint y: 163, endPoint x: 280, endPoint y: 163, distance: 113.7
click at [279, 163] on div "helper.moveRight(1) 1 2 3 4 5 6 7 8 9 10 11 12 13 14 helper . moveDown ( 1 ) he…" at bounding box center [340, 128] width 156 height 135
type textarea "[DOMAIN_NAME]("rightArrow")"
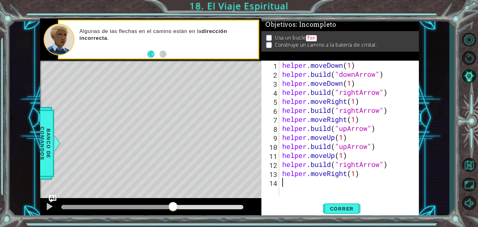
click at [284, 182] on div "helper . moveDown ( 1 ) helper . build ( "downArrow" ) helper . moveDown ( 1 ) …" at bounding box center [351, 138] width 140 height 154
paste textarea "[DOMAIN_NAME]("rightArrow")"
type textarea "[DOMAIN_NAME]("rightArrow")"
click at [334, 209] on span "Correr" at bounding box center [342, 209] width 36 height 6
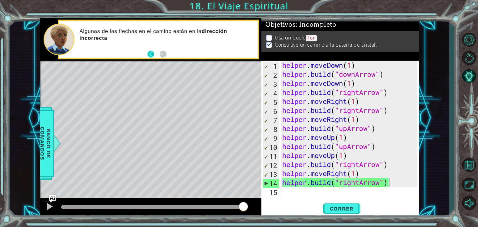
click at [149, 54] on button "Back" at bounding box center [154, 54] width 12 height 7
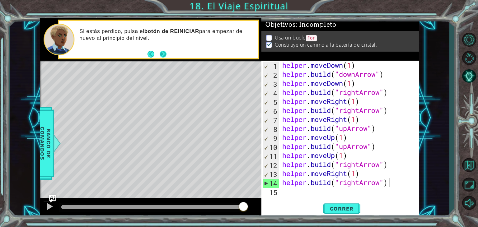
click at [163, 51] on button "Next" at bounding box center [163, 53] width 7 height 7
drag, startPoint x: 269, startPoint y: 36, endPoint x: 311, endPoint y: 36, distance: 42.7
click at [311, 36] on li "Usa un bucle for" at bounding box center [340, 37] width 149 height 7
click at [311, 36] on code "for" at bounding box center [311, 38] width 11 height 6
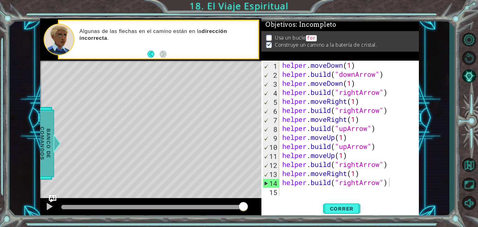
click at [50, 149] on span "Banco de comandos" at bounding box center [45, 143] width 16 height 64
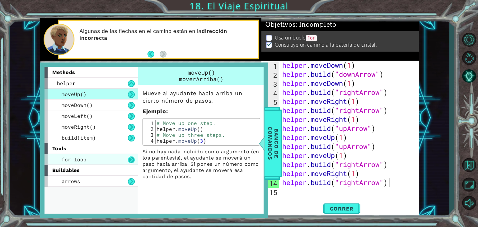
click at [129, 159] on button at bounding box center [131, 160] width 7 height 7
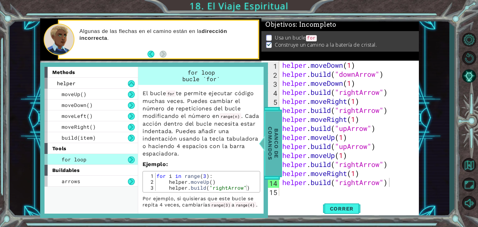
click at [270, 128] on span "Banco de comandos" at bounding box center [273, 143] width 16 height 64
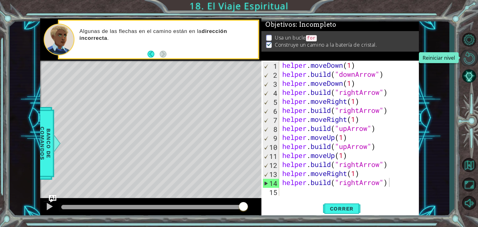
click at [466, 59] on button "Reiniciar nivel\a" at bounding box center [469, 58] width 18 height 17
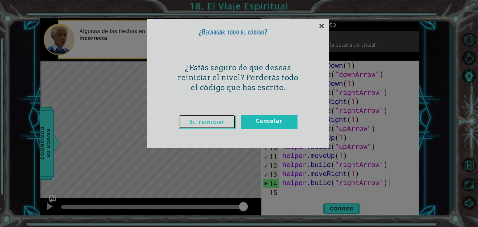
click at [223, 121] on link "Si, reiniciar" at bounding box center [207, 122] width 57 height 14
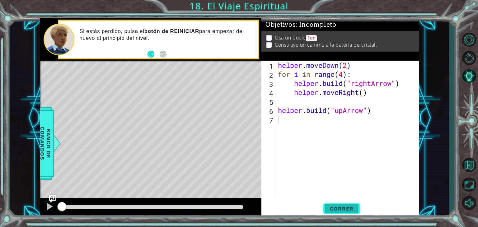
click at [346, 206] on button "Correr" at bounding box center [341, 209] width 37 height 16
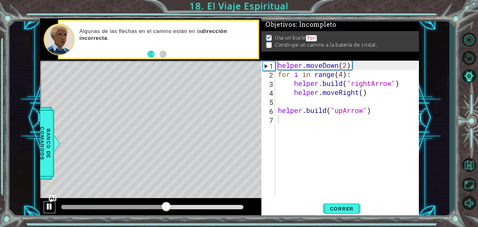
click at [50, 207] on div at bounding box center [49, 207] width 8 height 8
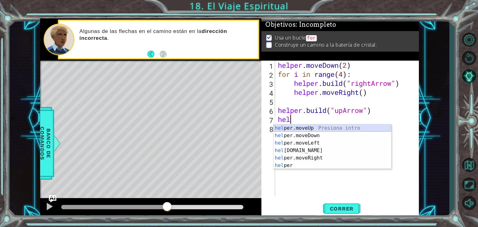
click at [302, 128] on div "hel per.moveUp Presiona intro hel per.moveDown Presiona intro hel per.moveLeft …" at bounding box center [333, 155] width 118 height 60
type textarea "helper.moveUp(1)"
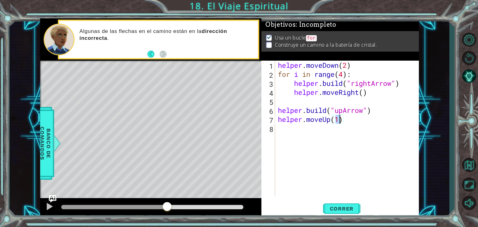
click at [314, 131] on div "helper . moveDown ( 2 ) for i in range ( 4 ) : helper . build ( "rightArrow" ) …" at bounding box center [349, 138] width 144 height 154
drag, startPoint x: 377, startPoint y: 110, endPoint x: 278, endPoint y: 112, distance: 99.4
click at [278, 112] on div "helper . moveDown ( 2 ) for i in range ( 4 ) : helper . build ( "rightArrow" ) …" at bounding box center [349, 138] width 144 height 154
type textarea "[DOMAIN_NAME]("upArrow")"
click at [284, 128] on div "helper . moveDown ( 2 ) for i in range ( 4 ) : helper . build ( "rightArrow" ) …" at bounding box center [349, 138] width 144 height 154
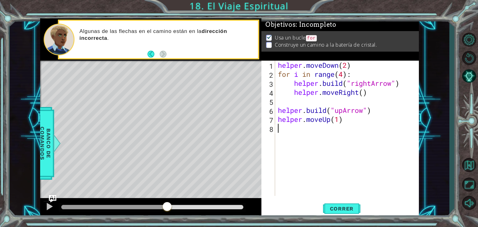
paste textarea "[DOMAIN_NAME]("upArrow")"
type textarea "[DOMAIN_NAME]("upArrow")"
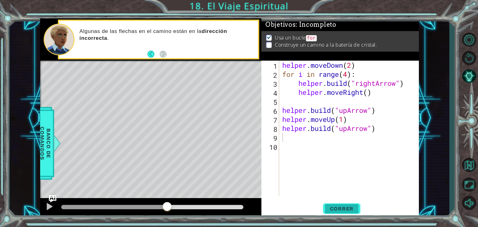
click at [334, 212] on span "Correr" at bounding box center [342, 209] width 36 height 6
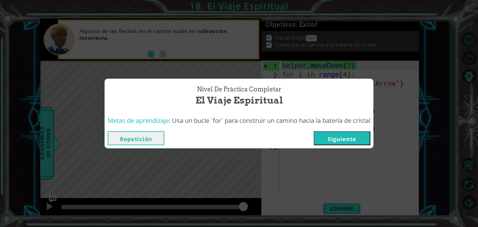
click at [355, 142] on button "Siguiente" at bounding box center [342, 138] width 57 height 14
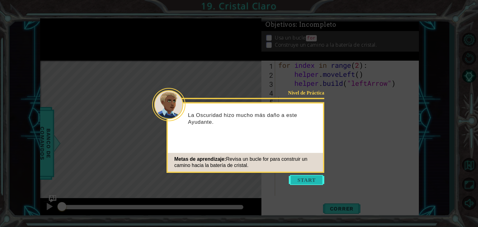
click at [317, 178] on button "Start" at bounding box center [307, 180] width 36 height 10
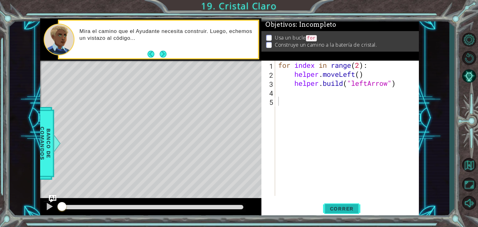
click at [344, 209] on span "Correr" at bounding box center [342, 209] width 36 height 6
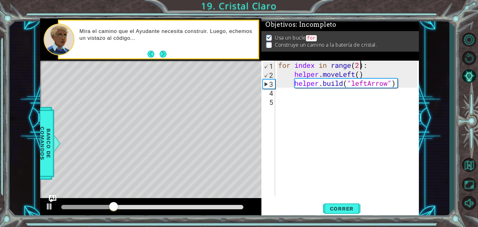
click at [361, 65] on div "for index in range ( 2 ) : helper . moveLeft ( ) helper . build ( "leftArrow" )" at bounding box center [349, 138] width 144 height 154
type textarea "for index in range(4):"
click at [348, 206] on span "Correr" at bounding box center [342, 209] width 36 height 6
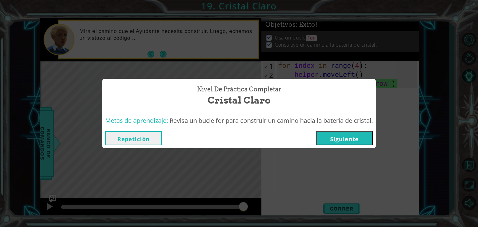
click at [362, 141] on button "Siguiente" at bounding box center [344, 138] width 57 height 14
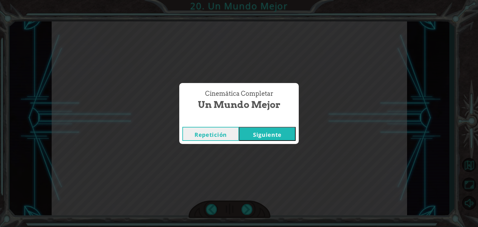
click at [253, 132] on button "Siguiente" at bounding box center [267, 134] width 57 height 14
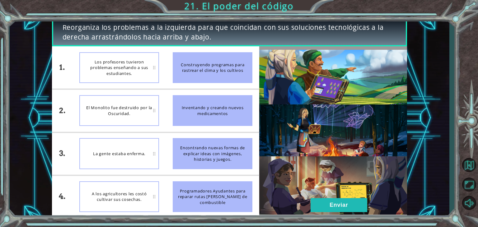
drag, startPoint x: 228, startPoint y: 69, endPoint x: 204, endPoint y: 69, distance: 24.0
click at [204, 69] on div "Construyendo programas para rastrear el clima y los cultivos" at bounding box center [213, 67] width 80 height 31
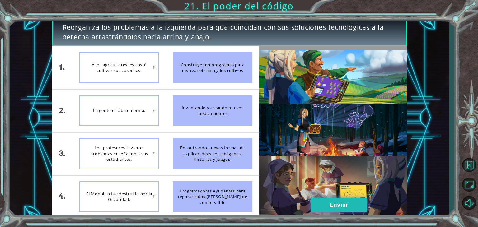
click at [317, 202] on button "Enviar" at bounding box center [339, 205] width 57 height 14
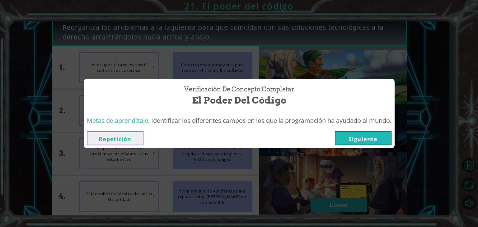
click at [352, 137] on button "Siguiente" at bounding box center [363, 138] width 57 height 14
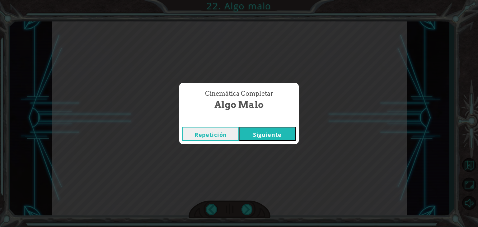
click at [266, 135] on button "Siguiente" at bounding box center [267, 134] width 57 height 14
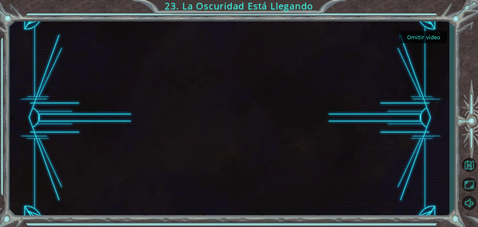
click at [419, 38] on button "Omitir video" at bounding box center [423, 37] width 47 height 12
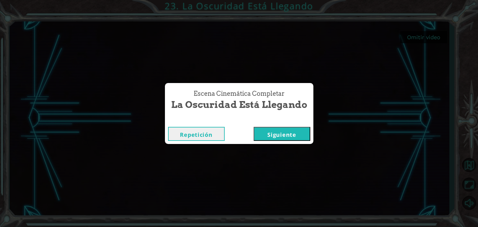
click at [180, 165] on div "Escena Cinemática Completar La Oscuridad Está Llegando Repetición [GEOGRAPHIC_D…" at bounding box center [239, 113] width 478 height 227
click at [273, 134] on button "Siguiente" at bounding box center [282, 134] width 57 height 14
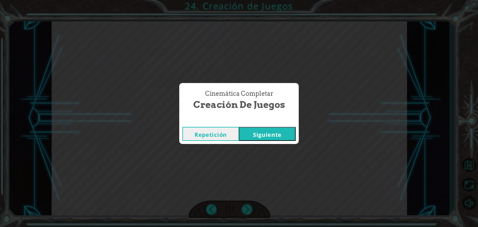
click at [262, 130] on button "Siguiente" at bounding box center [267, 134] width 57 height 14
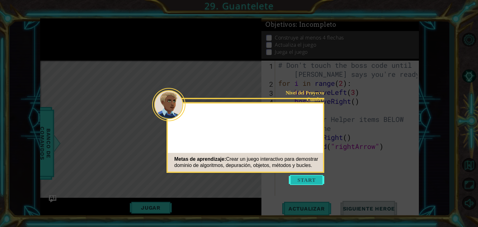
click at [301, 178] on button "Start" at bounding box center [307, 180] width 36 height 10
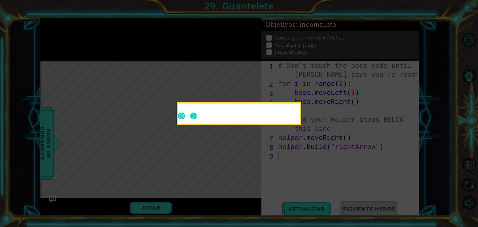
click at [193, 115] on button "Next" at bounding box center [193, 116] width 7 height 7
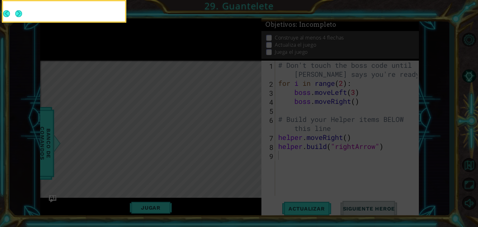
click at [19, 10] on div at bounding box center [64, 11] width 122 height 20
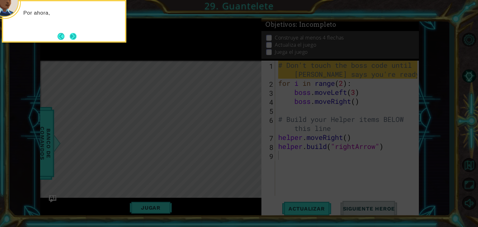
click at [75, 36] on button "Next" at bounding box center [73, 36] width 7 height 7
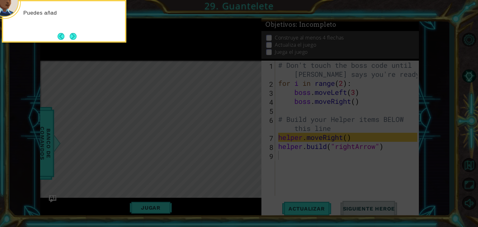
click at [75, 36] on button "Next" at bounding box center [73, 36] width 7 height 7
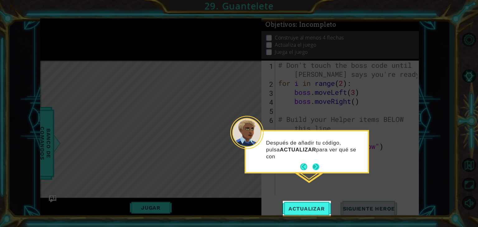
click at [315, 164] on button "Next" at bounding box center [316, 167] width 7 height 7
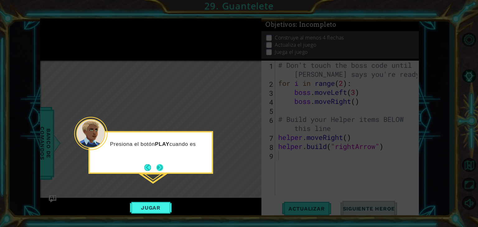
click at [161, 166] on button "Next" at bounding box center [159, 167] width 7 height 7
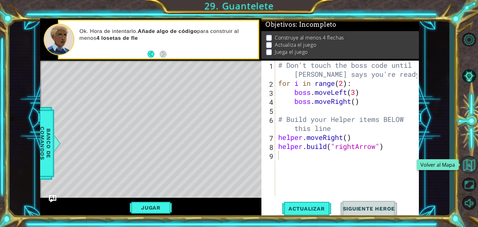
click at [471, 172] on button "Volver al Mapa" at bounding box center [469, 165] width 18 height 18
